Goal: Transaction & Acquisition: Purchase product/service

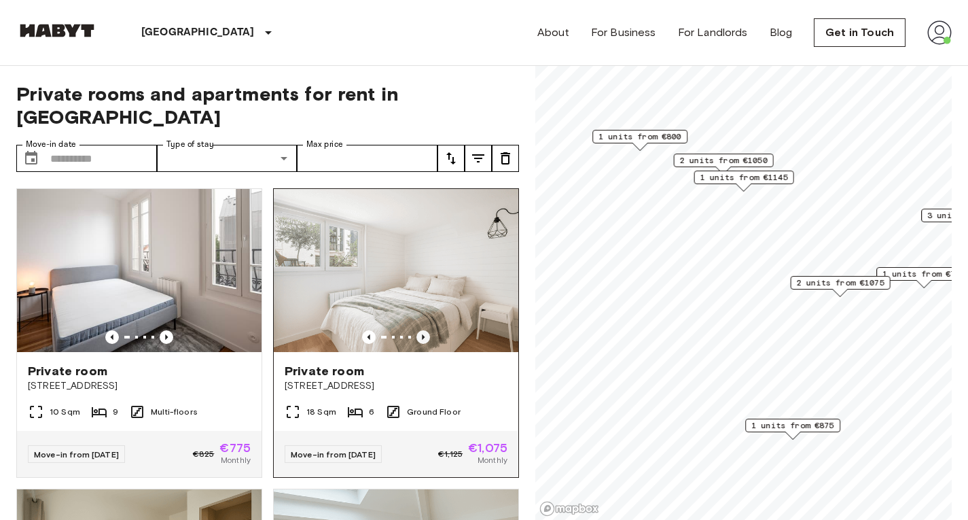
click at [417, 330] on icon "Previous image" at bounding box center [423, 337] width 14 height 14
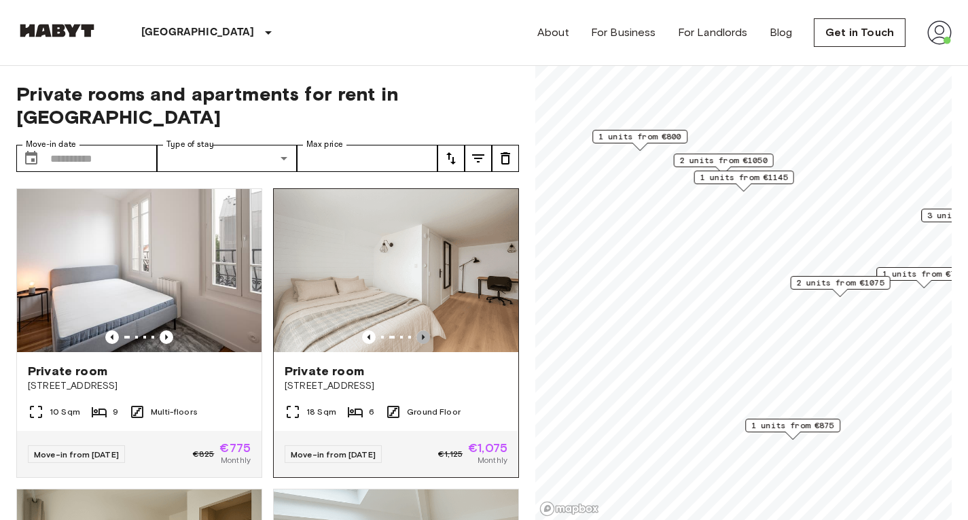
click at [417, 330] on icon "Previous image" at bounding box center [423, 337] width 14 height 14
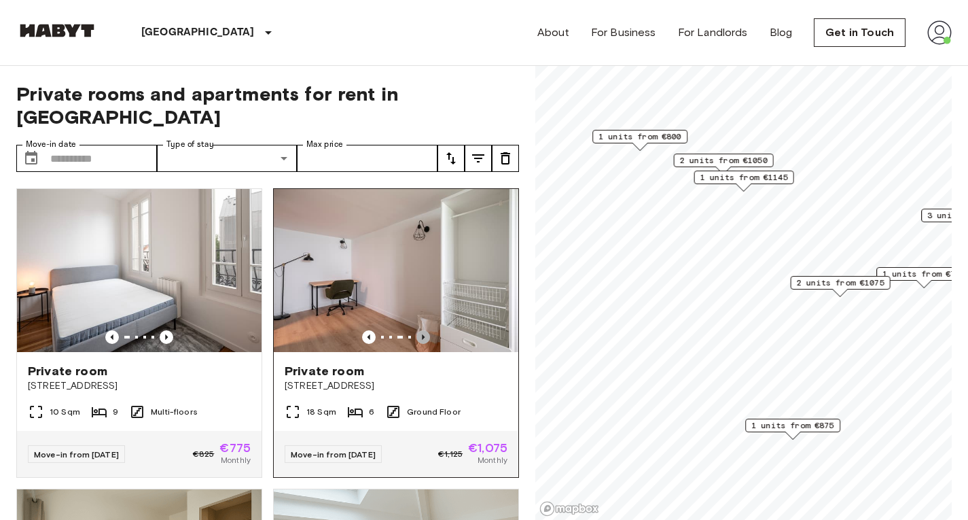
click at [417, 330] on icon "Previous image" at bounding box center [423, 337] width 14 height 14
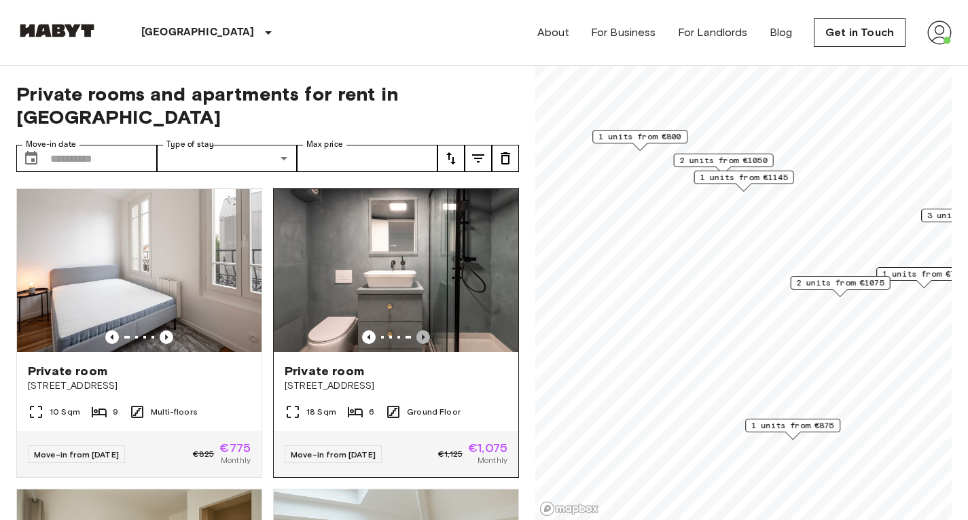
click at [417, 330] on icon "Previous image" at bounding box center [423, 337] width 14 height 14
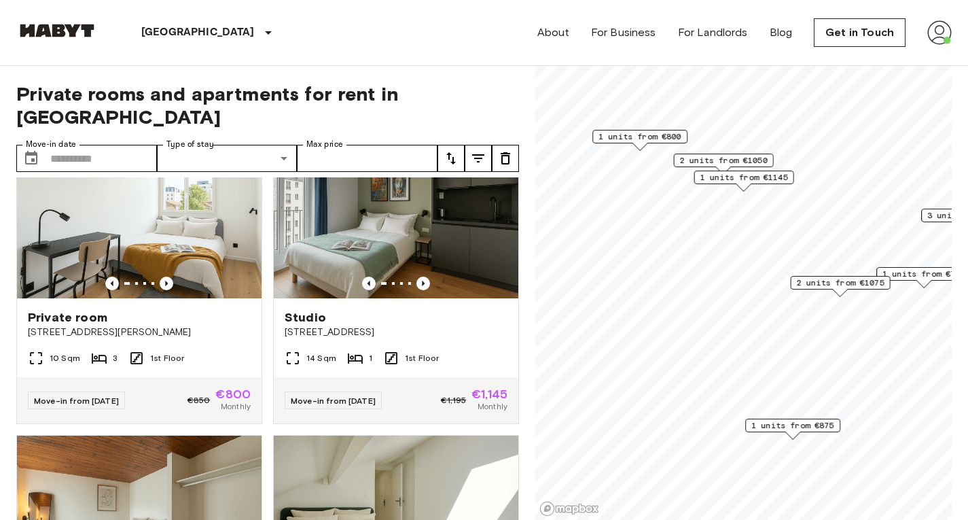
scroll to position [655, 0]
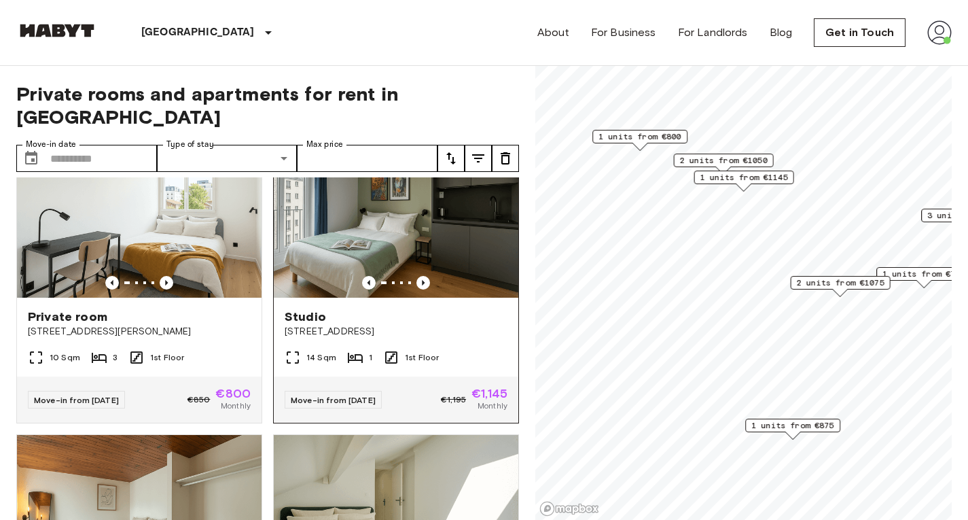
click at [423, 276] on div at bounding box center [396, 283] width 245 height 14
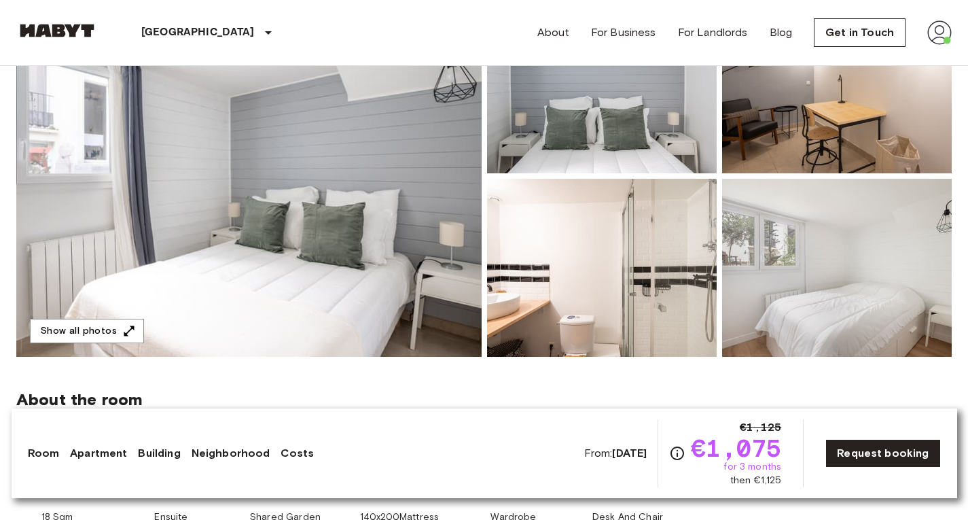
scroll to position [190, 0]
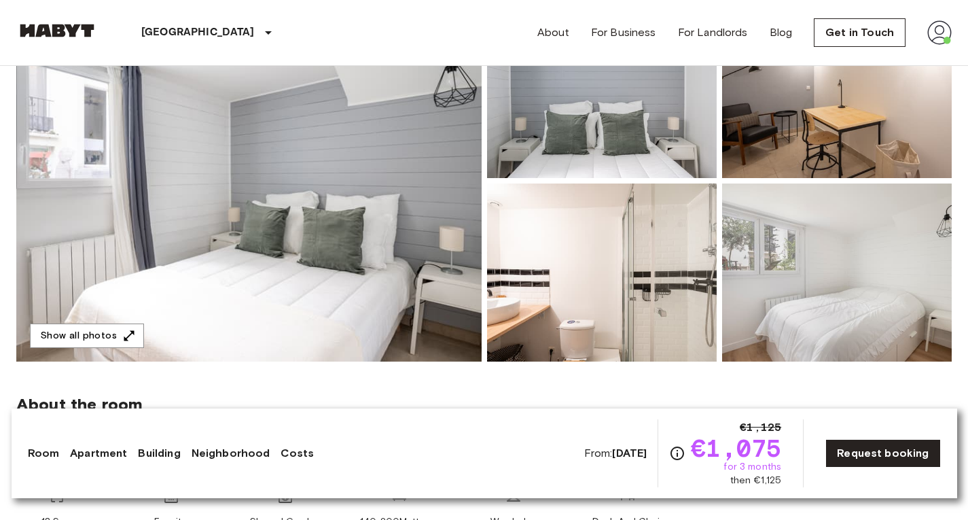
click at [323, 229] on img at bounding box center [248, 180] width 465 height 361
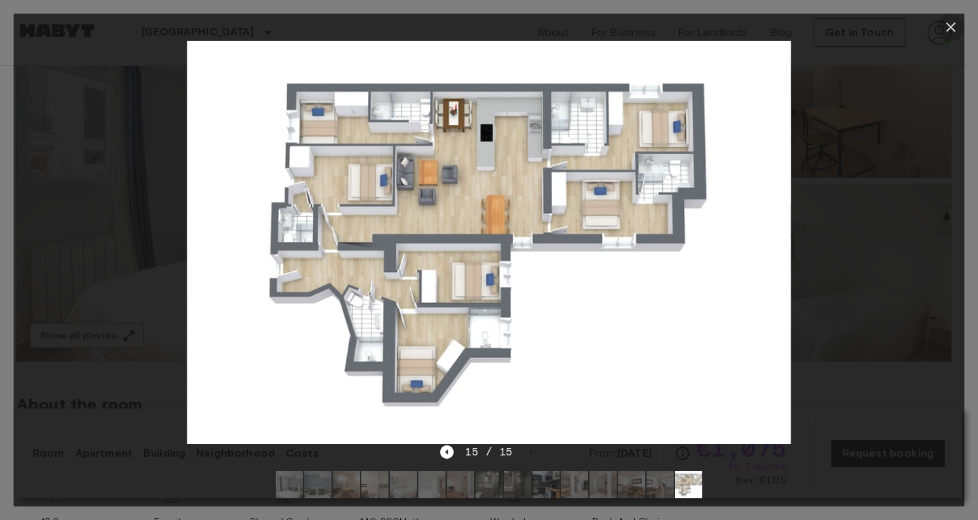
click at [943, 26] on icon "button" at bounding box center [951, 27] width 16 height 16
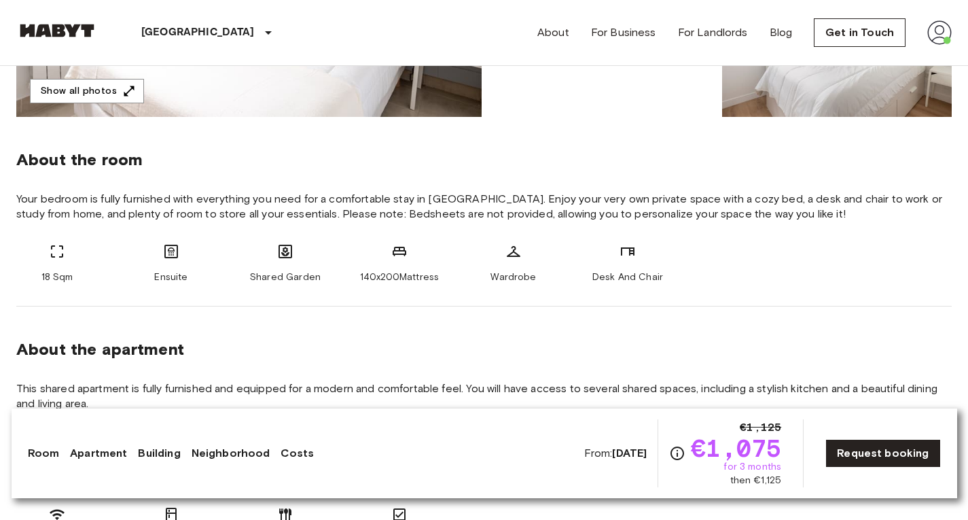
scroll to position [435, 0]
